Goal: Information Seeking & Learning: Learn about a topic

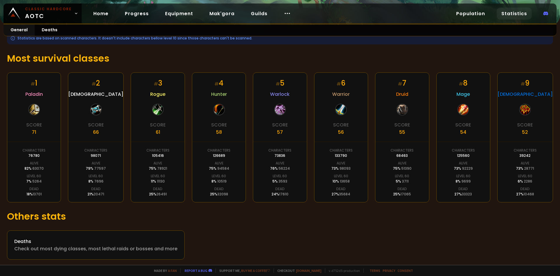
scroll to position [79, 0]
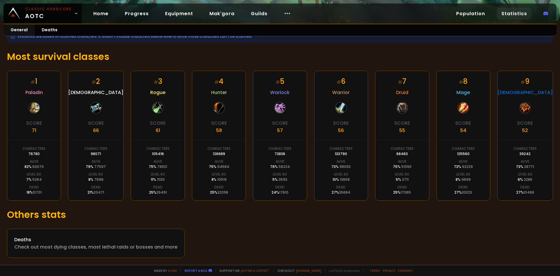
click at [123, 156] on div "# 1 Paladin Score 71 Characters 76780 Alive 82 % 63070 Level 60 7 % 5264 Dead 1…" at bounding box center [280, 136] width 546 height 130
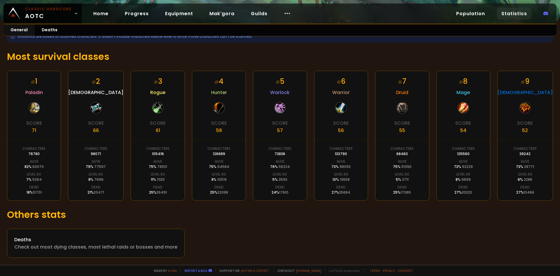
click at [123, 156] on div "# 1 Paladin Score 71 Characters 76780 Alive 82 % 63070 Level 60 7 % 5264 Dead 1…" at bounding box center [280, 136] width 546 height 130
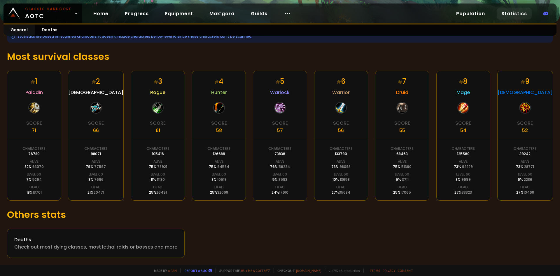
click at [123, 156] on div "# 1 Paladin Score 71 Characters 76780 Alive 82 % 63070 Level 60 7 % 5264 Dead 1…" at bounding box center [280, 136] width 546 height 130
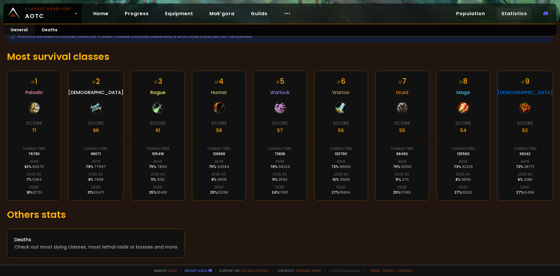
click at [123, 156] on div "# 1 Paladin Score 71 Characters 76780 Alive 82 % 63070 Level 60 7 % 5264 Dead 1…" at bounding box center [280, 136] width 546 height 130
